Goal: Transaction & Acquisition: Purchase product/service

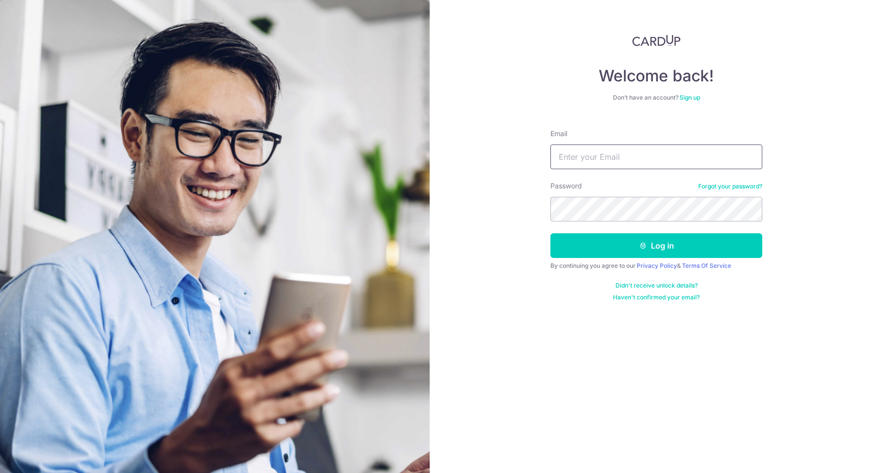
click at [651, 153] on input "Email" at bounding box center [656, 156] width 212 height 25
type input "ziyang.nie@qq.com"
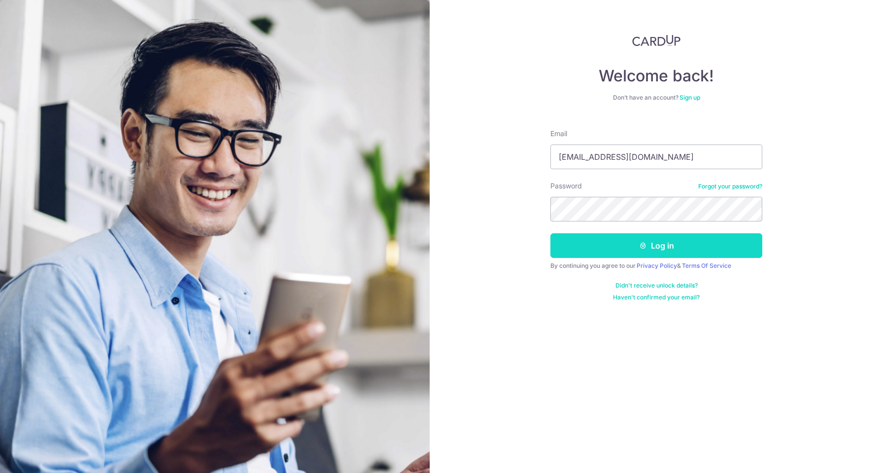
click at [698, 244] on button "Log in" at bounding box center [656, 245] width 212 height 25
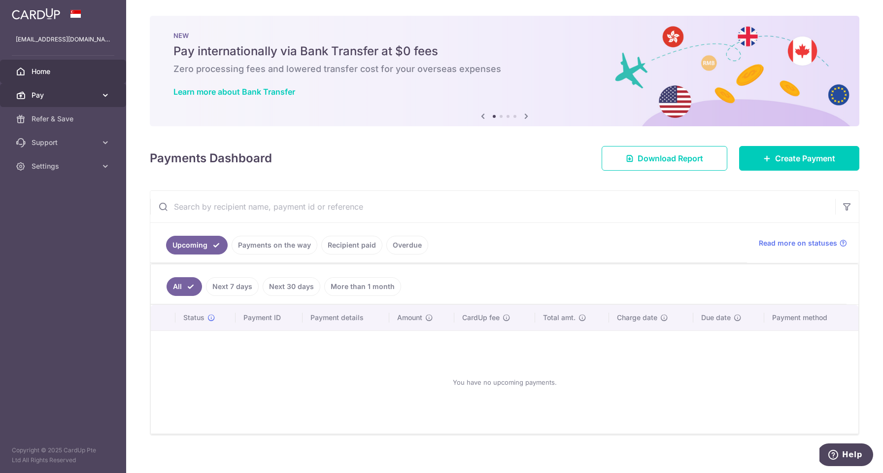
click at [76, 98] on span "Pay" at bounding box center [64, 95] width 65 height 10
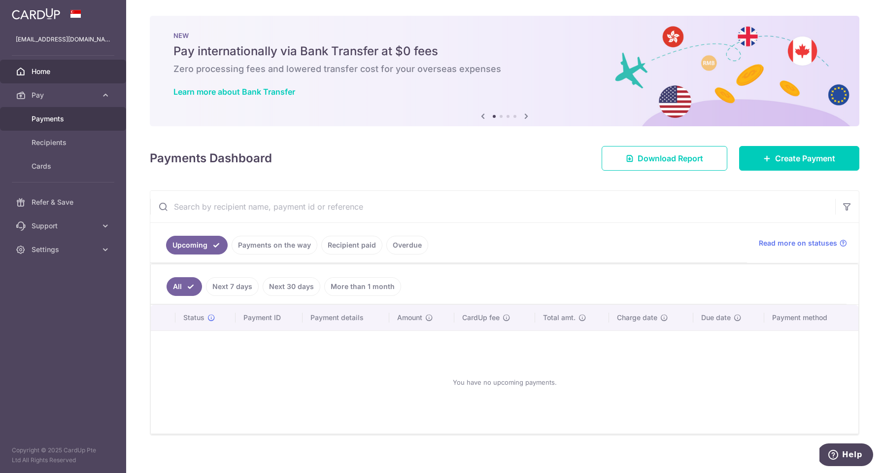
click at [50, 123] on span "Payments" at bounding box center [64, 119] width 65 height 10
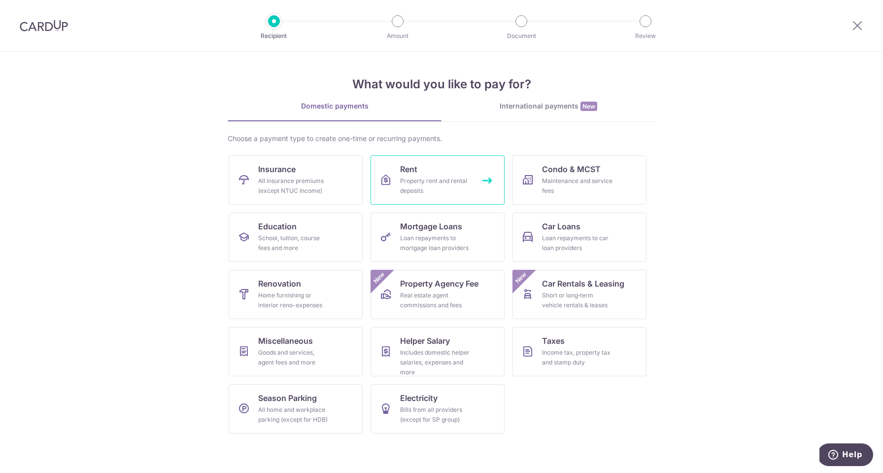
click at [424, 172] on link "Rent Property rent and rental deposits" at bounding box center [438, 179] width 134 height 49
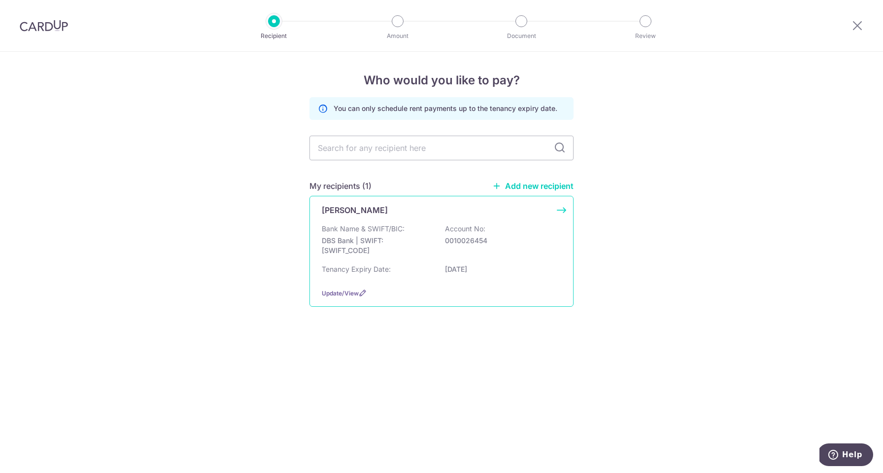
click at [427, 224] on div "Bank Name & SWIFT/BIC: DBS Bank | SWIFT: DBSSSGSGXXX Account No: 0010026454" at bounding box center [442, 242] width 240 height 36
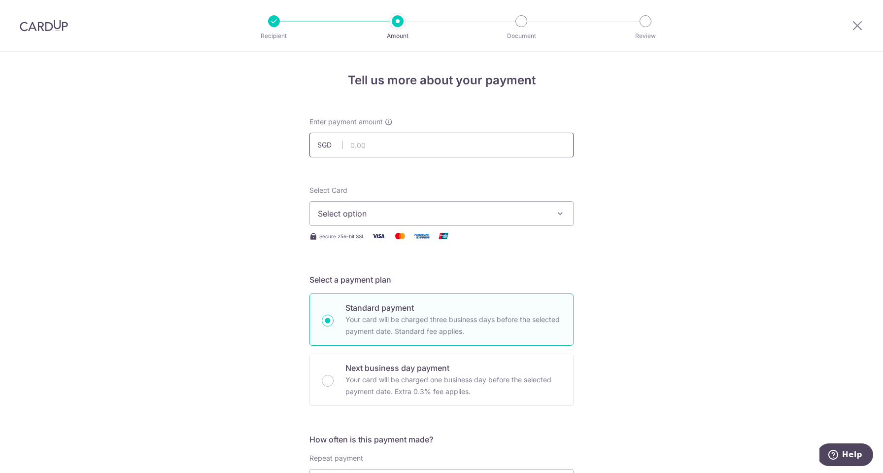
click at [421, 147] on input "text" at bounding box center [441, 145] width 264 height 25
click at [411, 213] on span "Select option" at bounding box center [433, 213] width 230 height 12
type input "2,000.00"
click at [518, 218] on span "Select option" at bounding box center [433, 213] width 230 height 12
click at [517, 217] on span "Select option" at bounding box center [433, 213] width 230 height 12
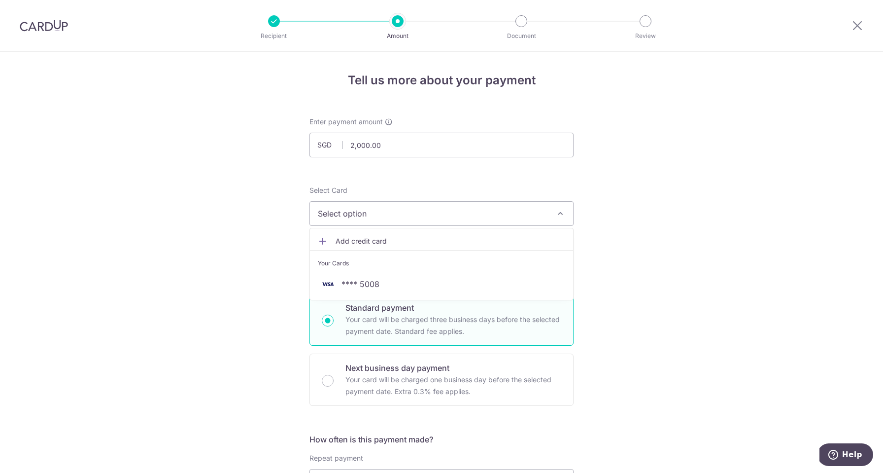
click at [417, 272] on li "Your Cards" at bounding box center [441, 261] width 263 height 22
click at [489, 214] on span "Select option" at bounding box center [433, 213] width 230 height 12
click at [353, 278] on span "**** 5008" at bounding box center [361, 284] width 38 height 12
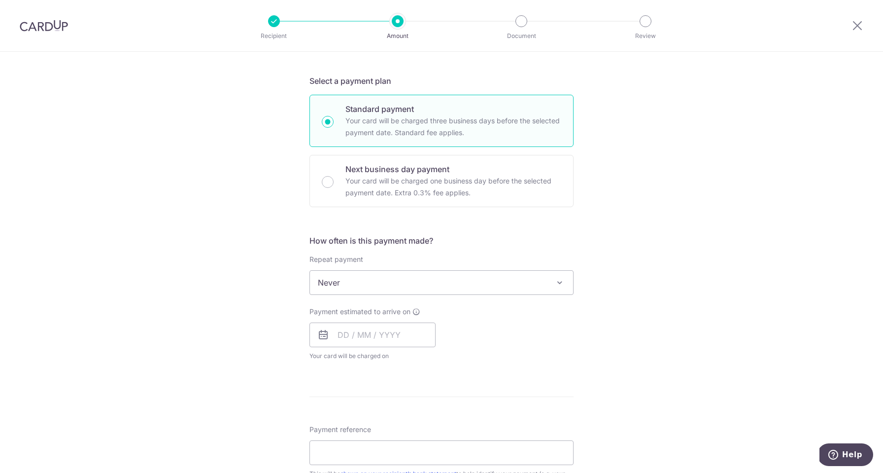
scroll to position [210, 0]
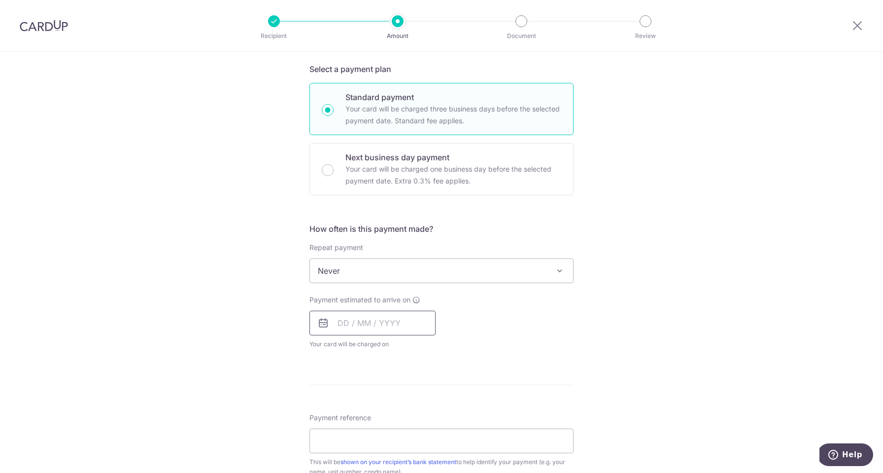
click at [363, 326] on input "text" at bounding box center [372, 322] width 126 height 25
click at [424, 433] on link "17" at bounding box center [428, 432] width 16 height 16
type input "17/10/2025"
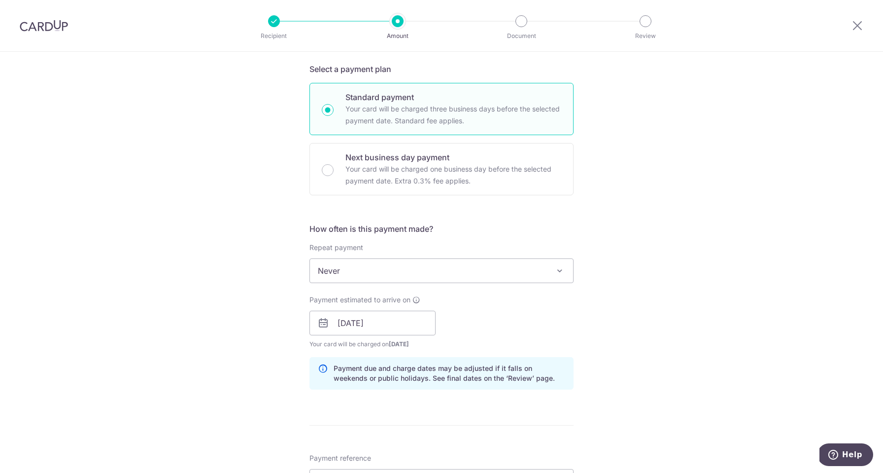
click at [572, 308] on div "Payment estimated to arrive on 17/10/2025 Prev Next Jan Feb Mar Apr May Jun Jul…" at bounding box center [442, 322] width 276 height 54
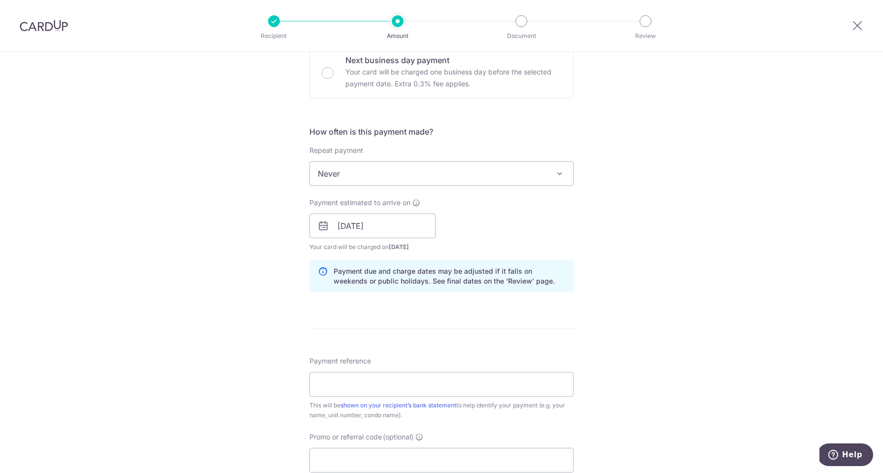
scroll to position [332, 0]
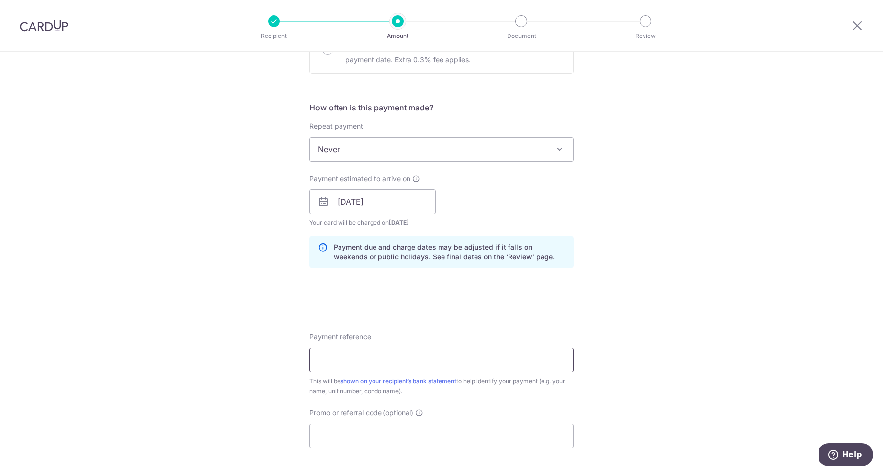
click at [331, 356] on input "Payment reference" at bounding box center [441, 359] width 264 height 25
type input "313A-rental"
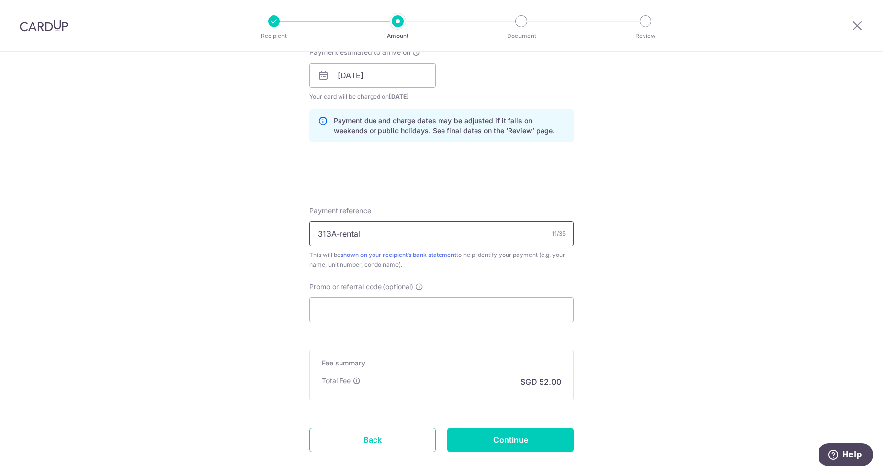
scroll to position [489, 0]
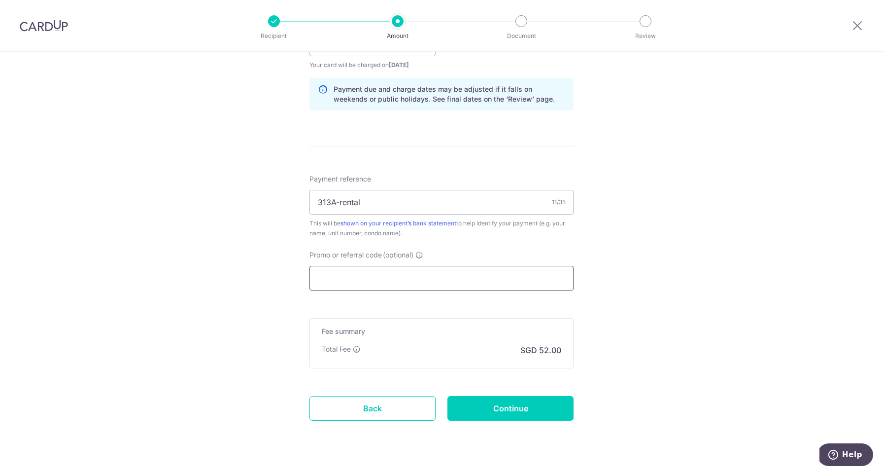
click at [399, 274] on input "Promo or referral code (optional)" at bounding box center [441, 278] width 264 height 25
paste input "SAVERENT179"
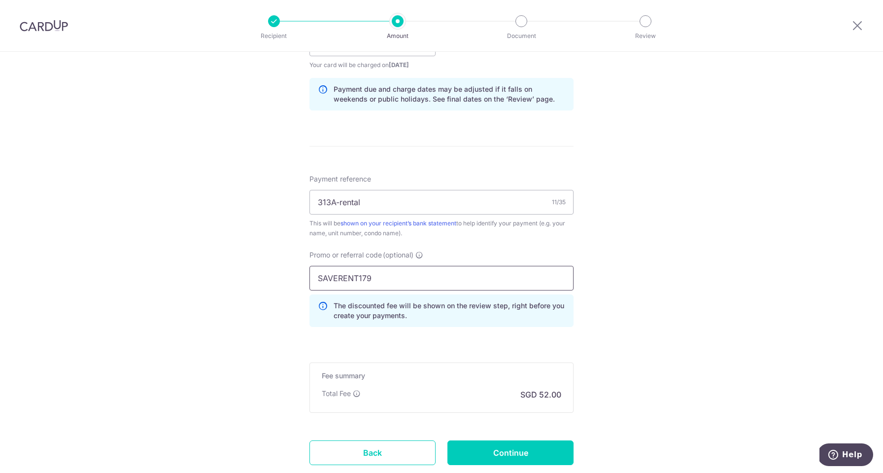
type input "SAVERENT179"
click at [648, 329] on div "Tell us more about your payment Enter payment amount SGD 2,000.00 2000.00 Selec…" at bounding box center [441, 50] width 883 height 976
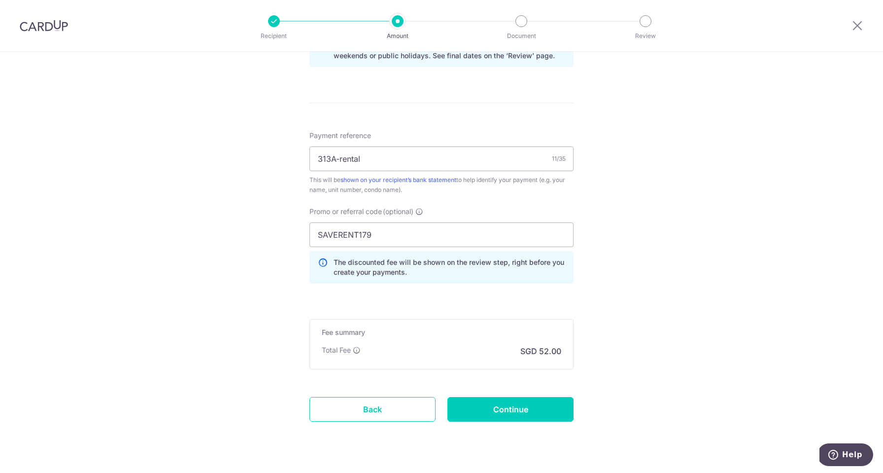
scroll to position [535, 0]
click at [526, 412] on input "Continue" at bounding box center [510, 407] width 126 height 25
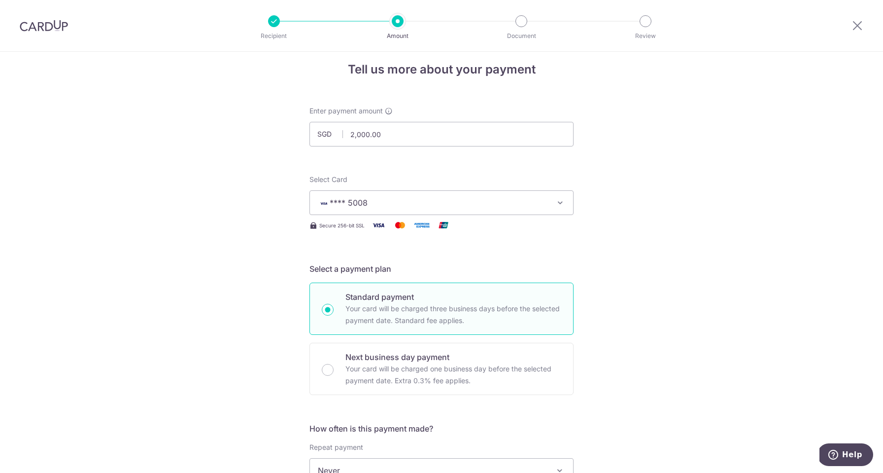
scroll to position [10, 0]
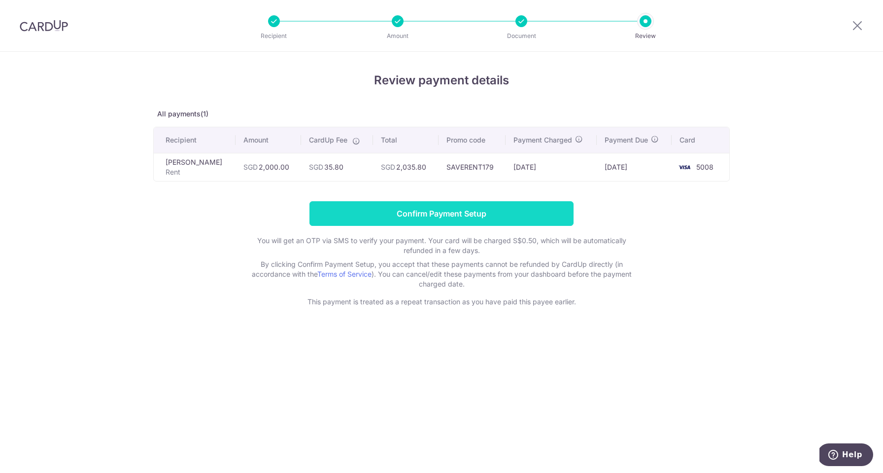
click at [457, 212] on input "Confirm Payment Setup" at bounding box center [441, 213] width 264 height 25
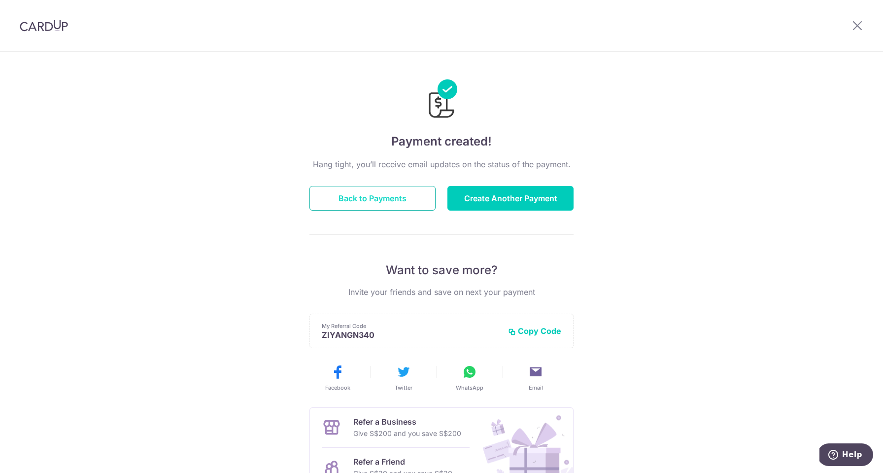
click at [368, 203] on button "Back to Payments" at bounding box center [372, 198] width 126 height 25
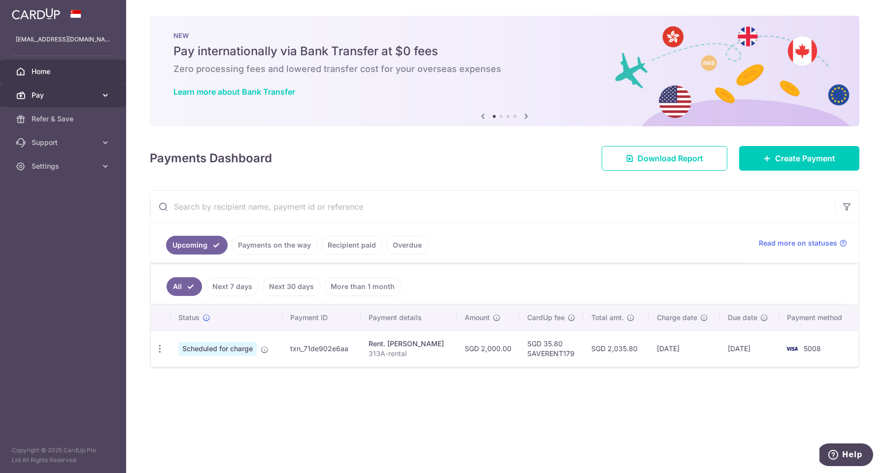
click at [77, 101] on link "Pay" at bounding box center [63, 95] width 126 height 24
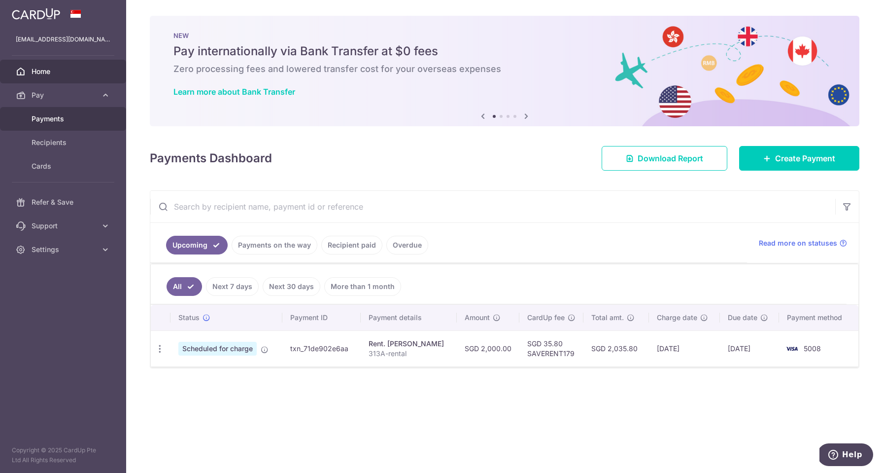
click at [65, 122] on span "Payments" at bounding box center [64, 119] width 65 height 10
